Goal: Navigation & Orientation: Find specific page/section

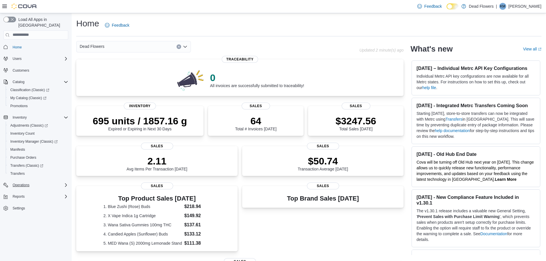
click at [48, 182] on div "Operations" at bounding box center [39, 185] width 58 height 7
click at [31, 191] on span "Cash Management" at bounding box center [24, 193] width 29 height 5
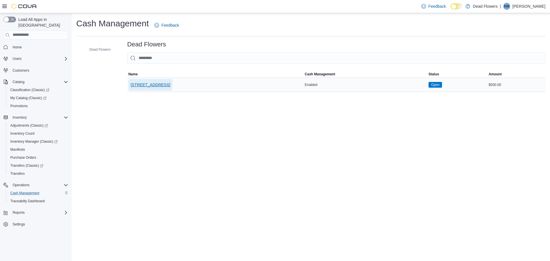
click at [146, 83] on span "[STREET_ADDRESS]" at bounding box center [151, 85] width 40 height 6
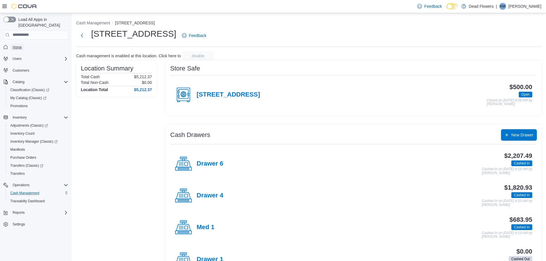
click at [19, 45] on span "Home" at bounding box center [17, 47] width 9 height 5
